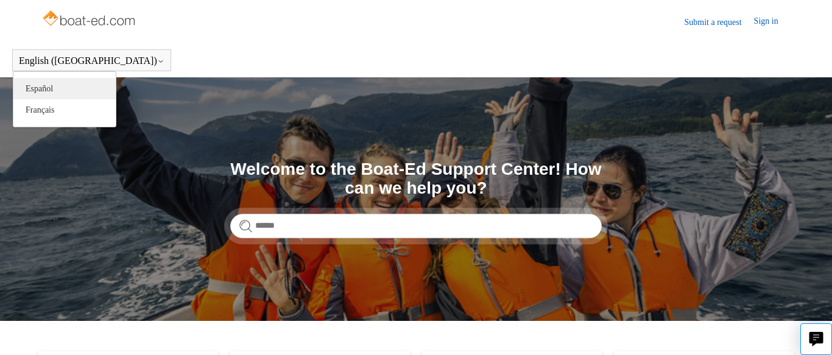
click at [69, 88] on link "Español" at bounding box center [64, 88] width 102 height 21
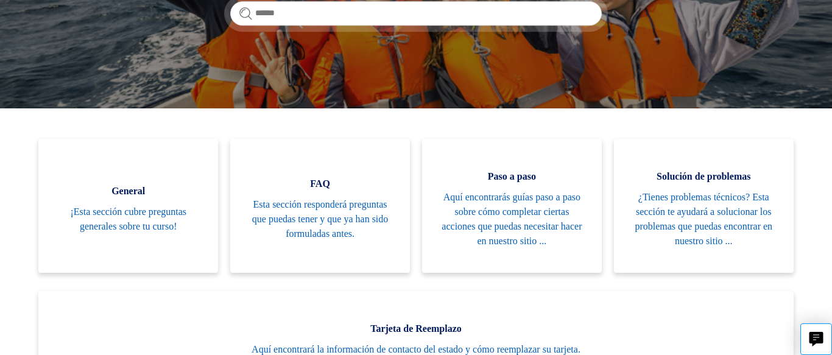
scroll to position [219, 0]
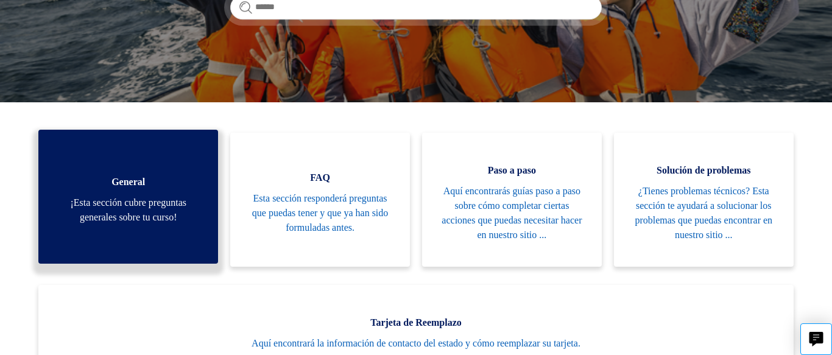
click at [169, 205] on span "¡Esta sección cubre preguntas generales sobre tu curso!" at bounding box center [128, 210] width 143 height 29
